Goal: Find specific page/section: Find specific page/section

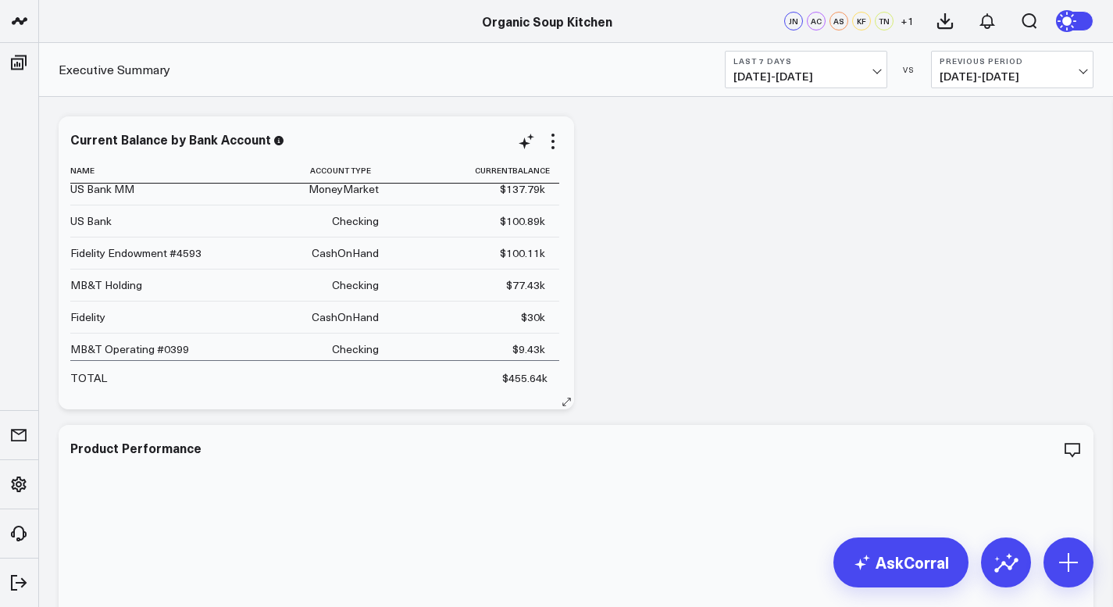
scroll to position [12, 0]
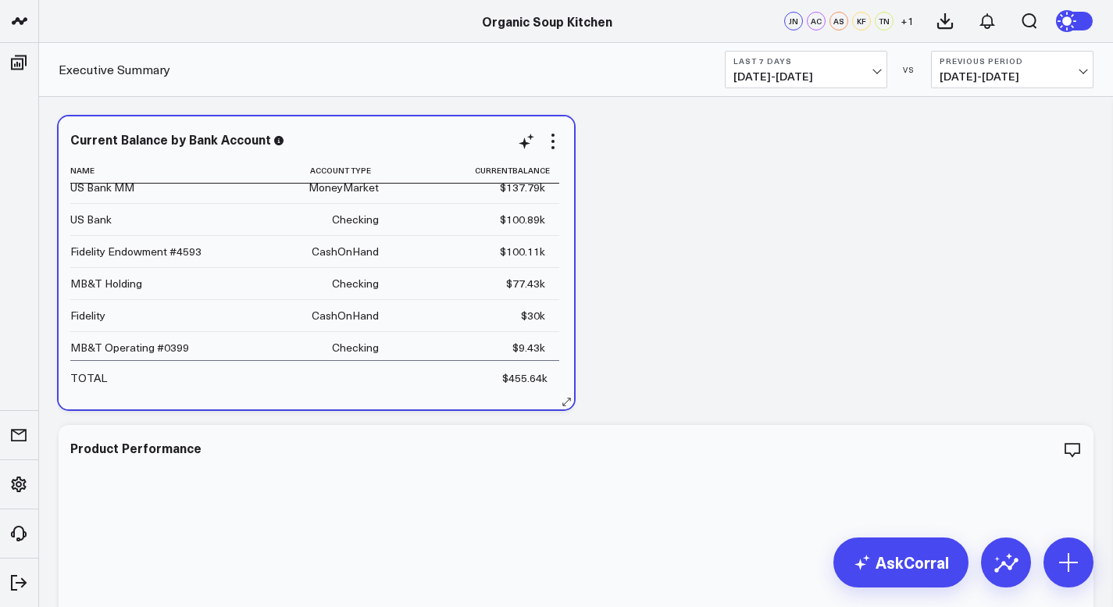
click at [560, 153] on div "Current Balance by Bank Account Name Account Type Currentbalance US Bank MM Mon…" at bounding box center [316, 263] width 492 height 262
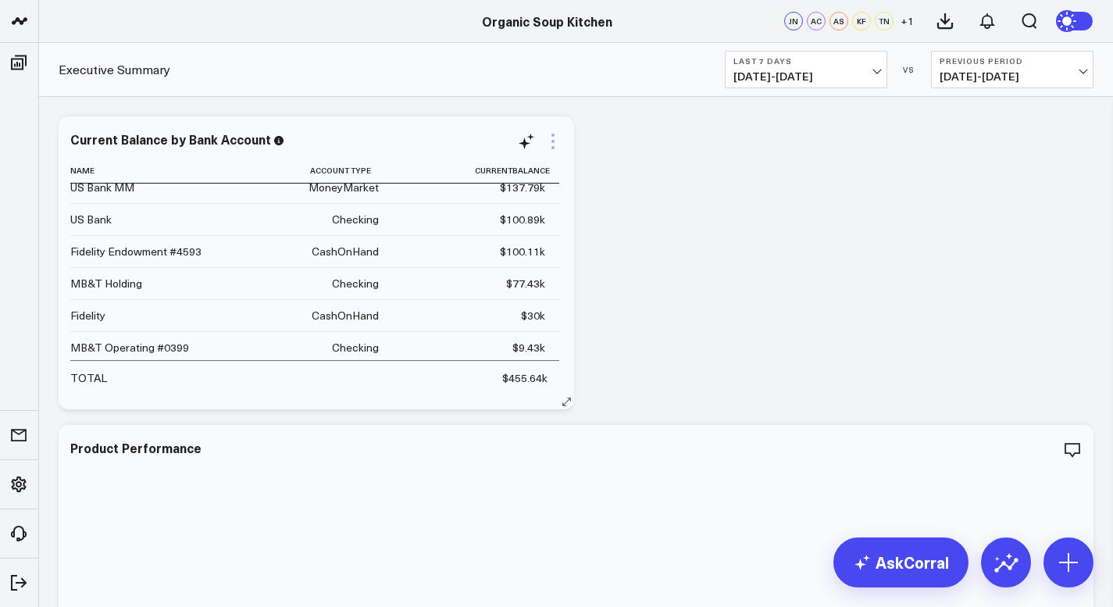
click at [556, 141] on icon at bounding box center [553, 141] width 19 height 19
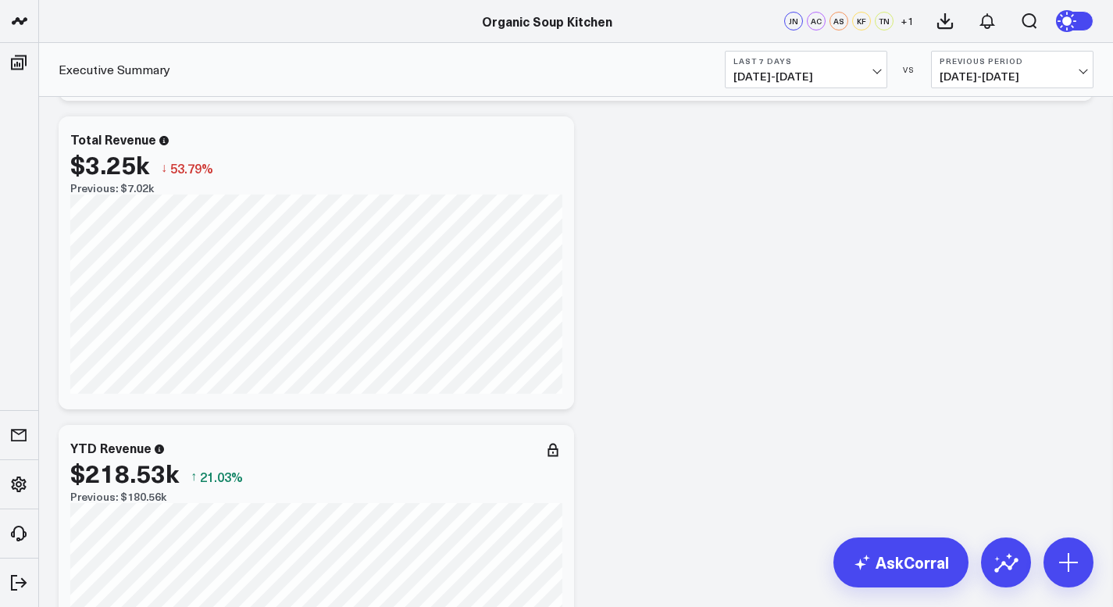
scroll to position [0, 0]
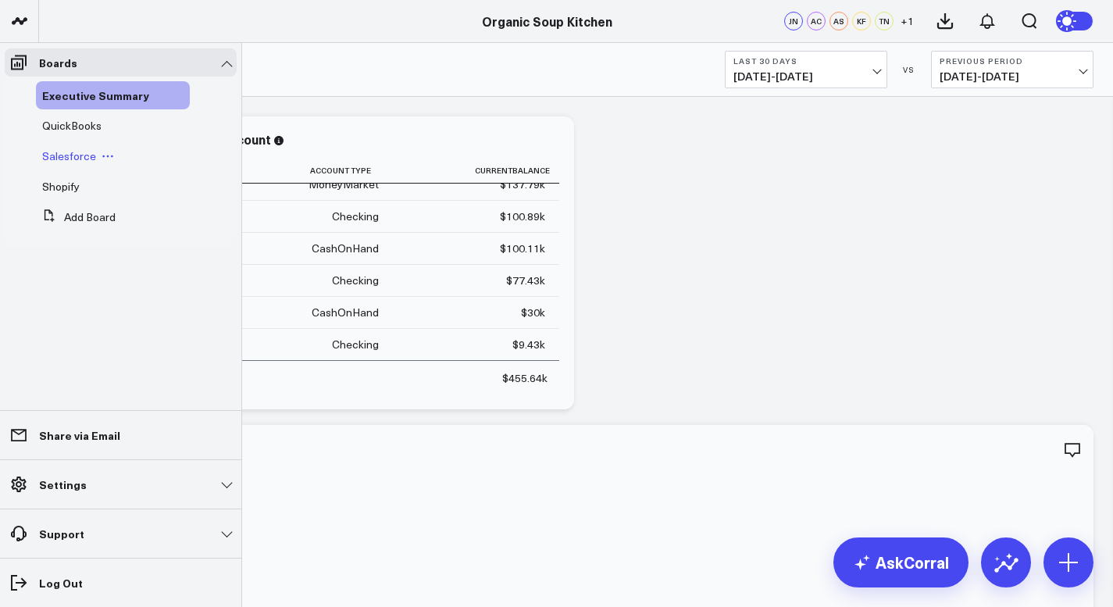
click at [57, 157] on span "Salesforce" at bounding box center [69, 155] width 54 height 15
